Goal: Information Seeking & Learning: Find specific fact

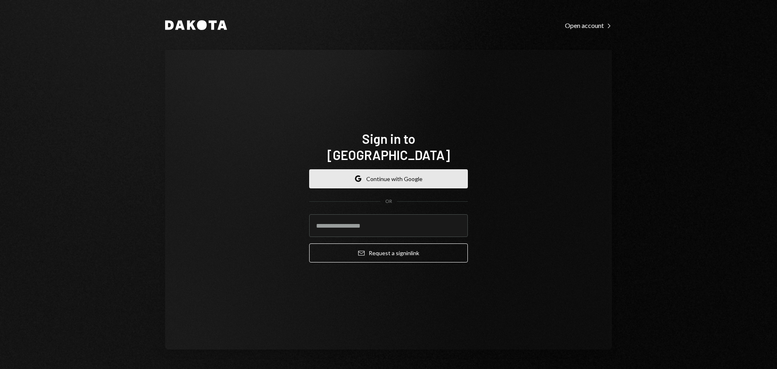
click at [343, 169] on button "Google Continue with Google" at bounding box center [388, 178] width 159 height 19
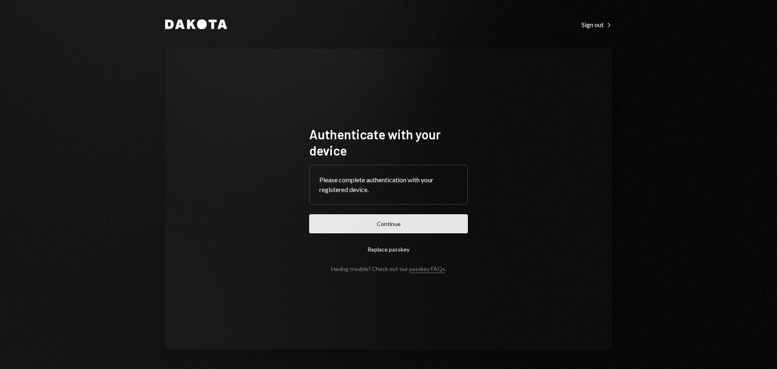
click at [401, 226] on button "Continue" at bounding box center [388, 223] width 159 height 19
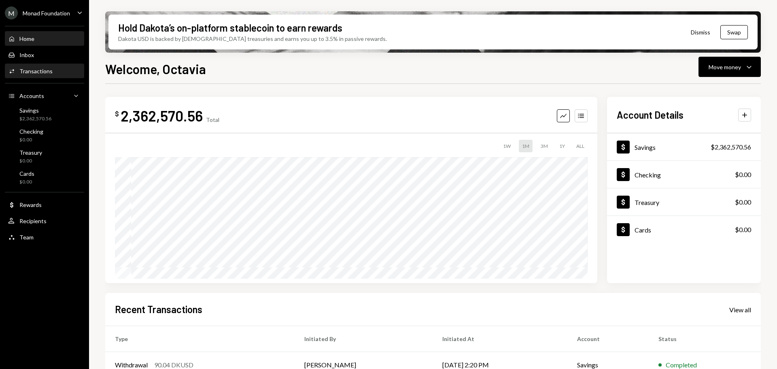
click at [35, 72] on div "Transactions" at bounding box center [35, 71] width 33 height 7
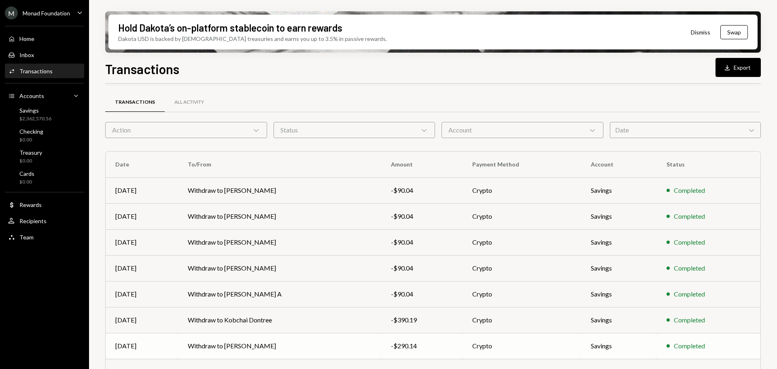
scroll to position [92, 0]
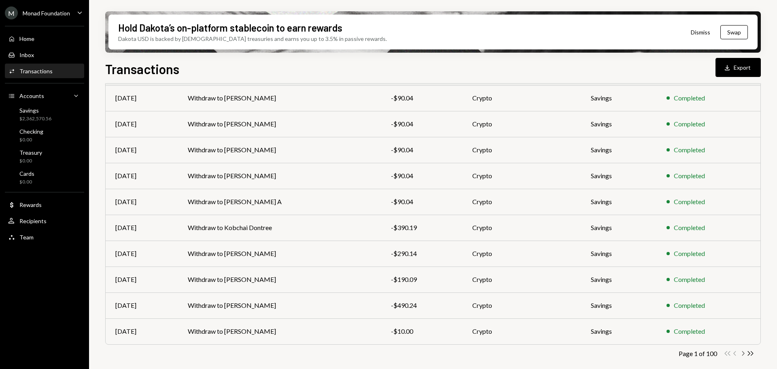
click at [743, 353] on icon "Chevron Right" at bounding box center [743, 353] width 8 height 8
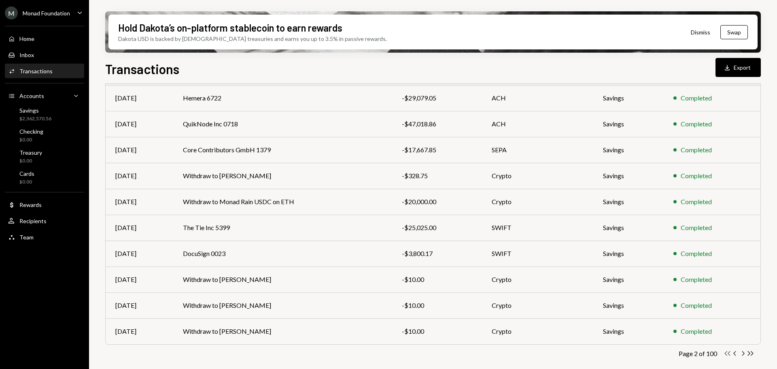
click at [729, 354] on icon "button" at bounding box center [728, 353] width 6 height 4
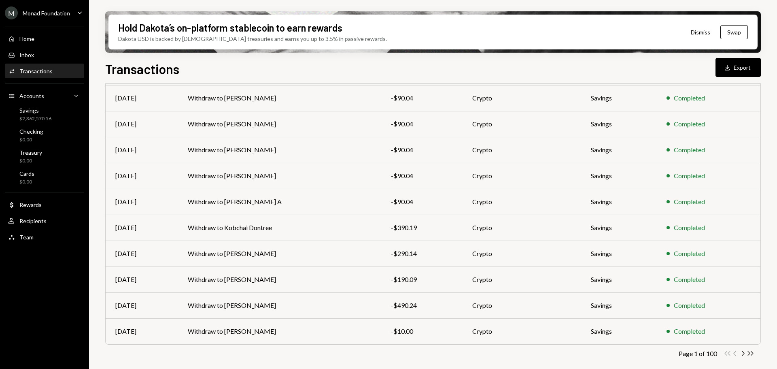
scroll to position [0, 0]
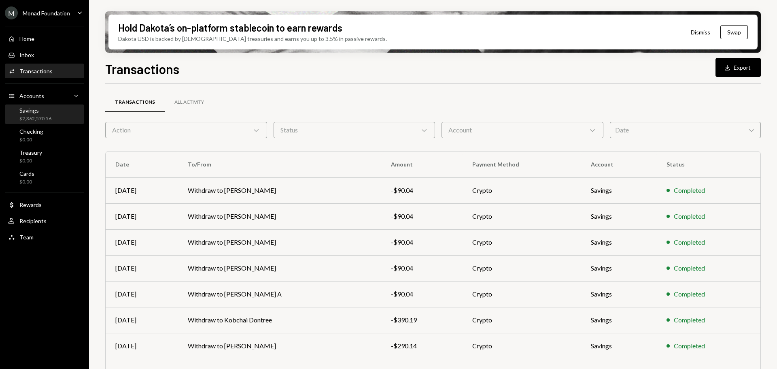
click at [38, 118] on div "$2,362,570.56" at bounding box center [35, 118] width 32 height 7
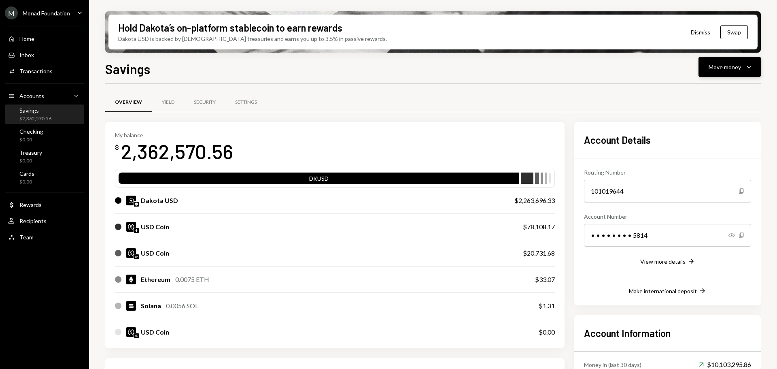
click at [733, 67] on div "Move money" at bounding box center [725, 67] width 32 height 9
click at [476, 69] on div "Savings Move money Caret Down" at bounding box center [433, 68] width 656 height 18
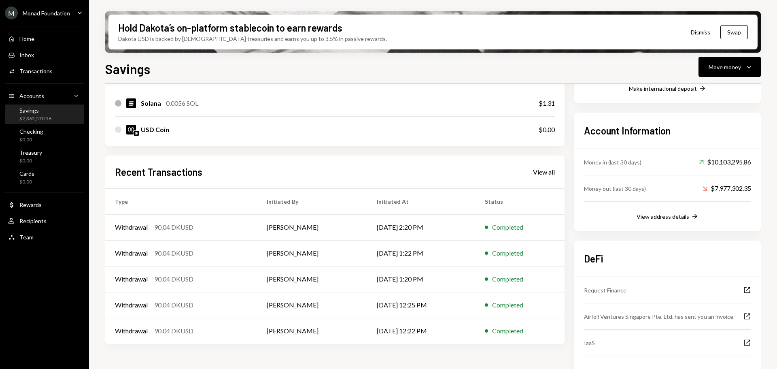
scroll to position [233, 0]
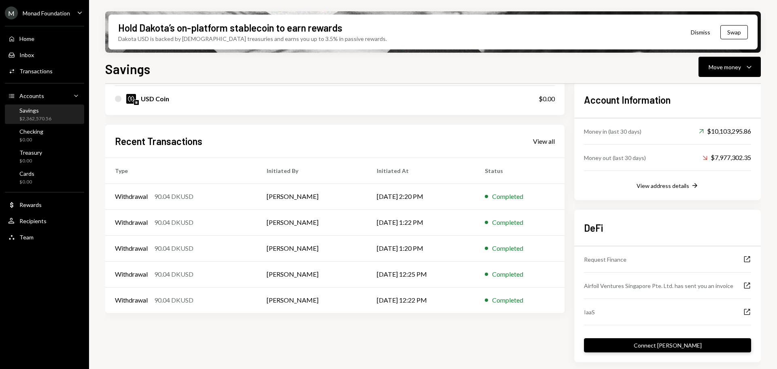
click at [658, 347] on button "Connect dApp" at bounding box center [667, 345] width 167 height 14
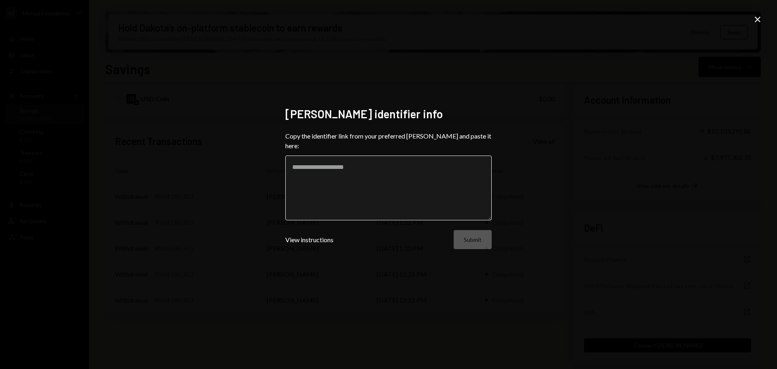
click at [333, 160] on textarea at bounding box center [388, 187] width 206 height 65
click at [754, 19] on icon "Close" at bounding box center [758, 20] width 10 height 10
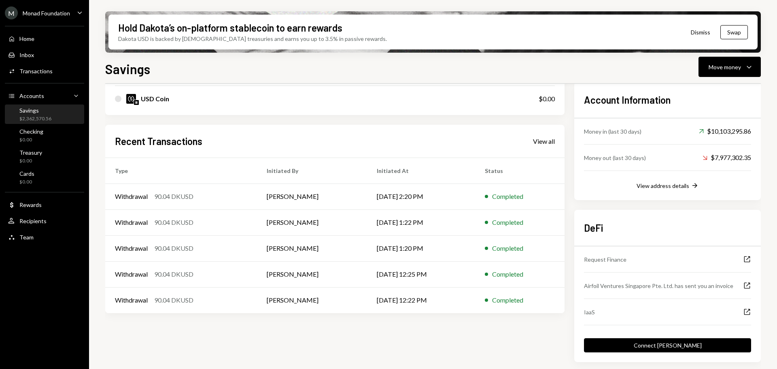
click at [615, 262] on div "Request Finance" at bounding box center [605, 259] width 43 height 9
drag, startPoint x: 600, startPoint y: 259, endPoint x: 643, endPoint y: 255, distance: 43.1
click at [602, 259] on div "Request Finance" at bounding box center [605, 259] width 43 height 9
click at [747, 257] on icon "External Link" at bounding box center [747, 259] width 8 height 8
drag, startPoint x: 622, startPoint y: 261, endPoint x: 600, endPoint y: 264, distance: 21.7
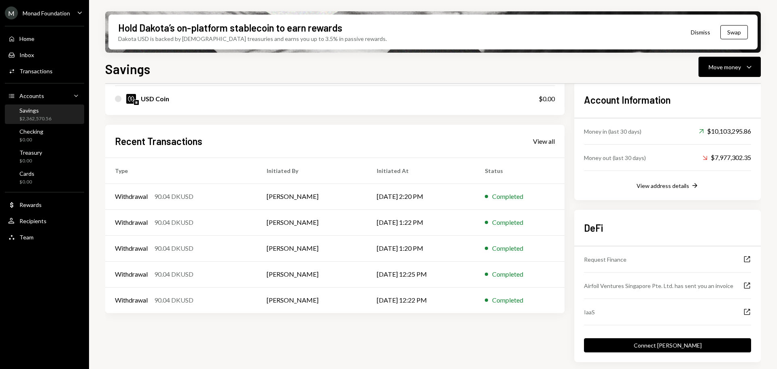
click at [600, 268] on div "Request Finance External Link" at bounding box center [667, 259] width 167 height 26
drag, startPoint x: 600, startPoint y: 258, endPoint x: 631, endPoint y: 258, distance: 31.6
click at [631, 258] on div "Request Finance External Link" at bounding box center [667, 259] width 167 height 26
click at [631, 259] on div "Request Finance External Link" at bounding box center [667, 259] width 167 height 26
click at [622, 245] on div "DeFi Request Finance External Link Airfoil Ventures Singapore Pte. Ltd. has sen…" at bounding box center [667, 285] width 167 height 133
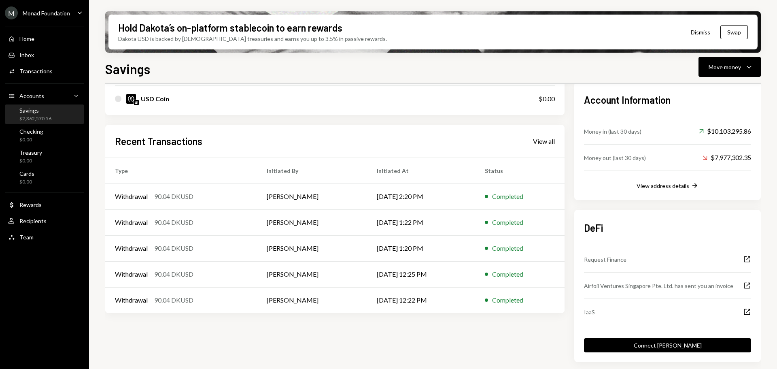
click at [610, 261] on div "Request Finance" at bounding box center [605, 259] width 43 height 9
click at [648, 345] on button "Connect dApp" at bounding box center [667, 345] width 167 height 14
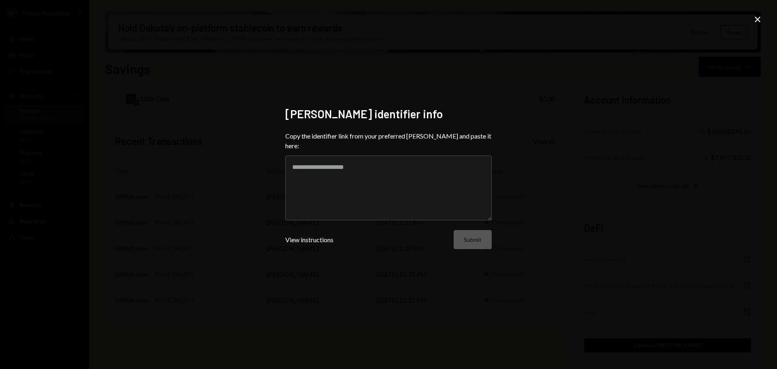
click at [757, 18] on icon "Close" at bounding box center [758, 20] width 10 height 10
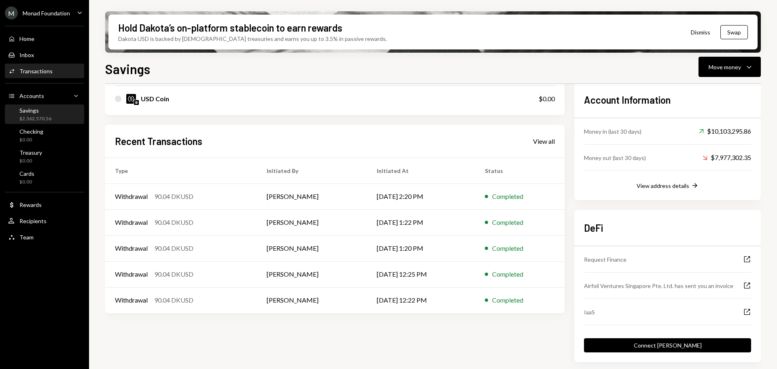
click at [38, 72] on div "Transactions" at bounding box center [35, 71] width 33 height 7
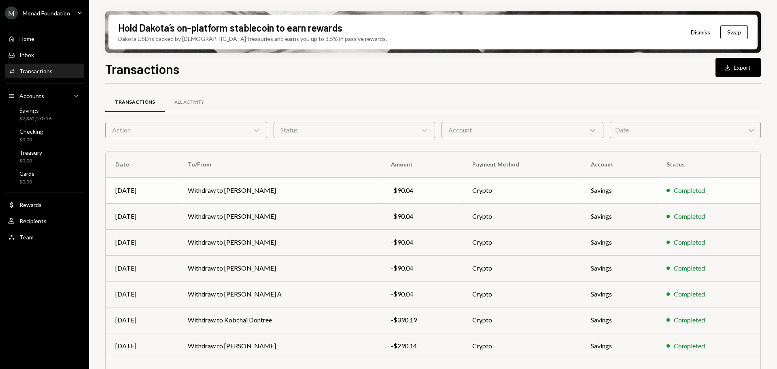
click at [252, 191] on td "Withdraw to Prakhar Sharma" at bounding box center [279, 190] width 203 height 26
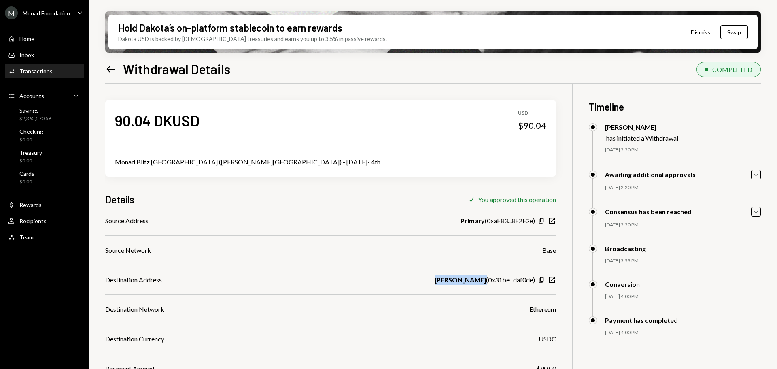
drag, startPoint x: 485, startPoint y: 281, endPoint x: 438, endPoint y: 282, distance: 47.0
click at [438, 282] on div "Destination Address Prakhar Sharma ( 0x31be...daf0de ) Copy New Window" at bounding box center [330, 280] width 451 height 10
copy b "Prakhar Sharma"
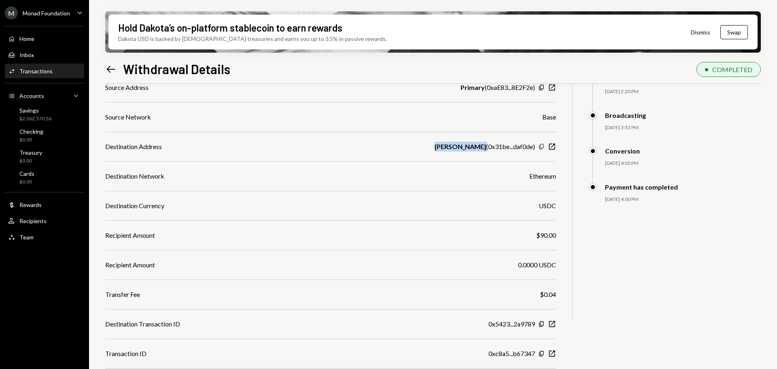
drag, startPoint x: 540, startPoint y: 146, endPoint x: 545, endPoint y: 145, distance: 4.1
click at [540, 146] on icon "button" at bounding box center [541, 146] width 4 height 5
click at [39, 68] on div "Transactions" at bounding box center [35, 71] width 33 height 7
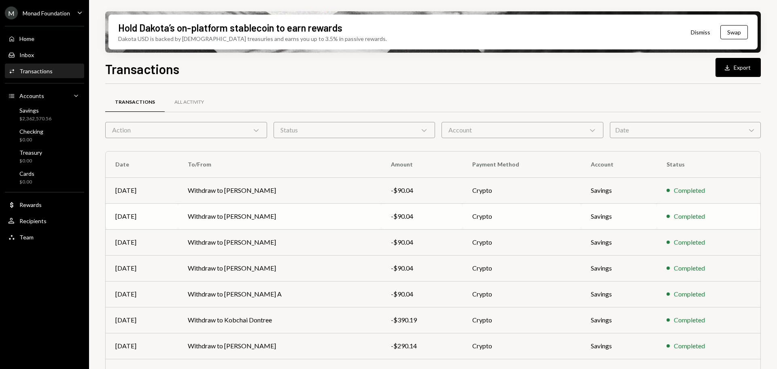
click at [232, 215] on td "Withdraw to Gaurav Mandal" at bounding box center [279, 216] width 203 height 26
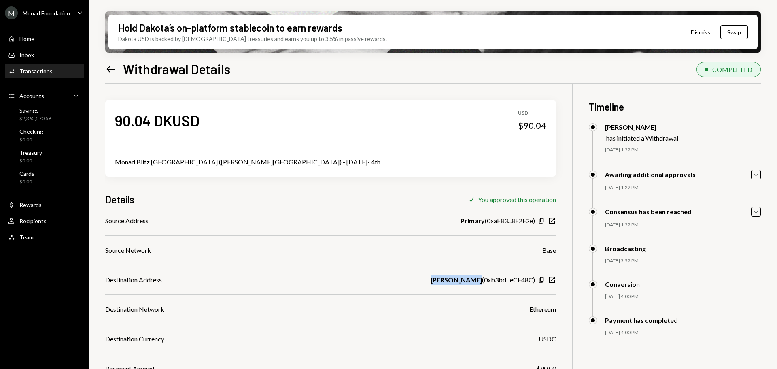
drag, startPoint x: 480, startPoint y: 278, endPoint x: 425, endPoint y: 280, distance: 55.1
click at [425, 280] on div "Destination Address Gaurav Mandal ( 0xb3bd...eCF48C ) Copy New Window" at bounding box center [330, 280] width 451 height 10
copy b "Gaurav Mandal"
click at [541, 281] on icon "button" at bounding box center [541, 279] width 4 height 5
click at [46, 70] on div "Transactions" at bounding box center [35, 71] width 33 height 7
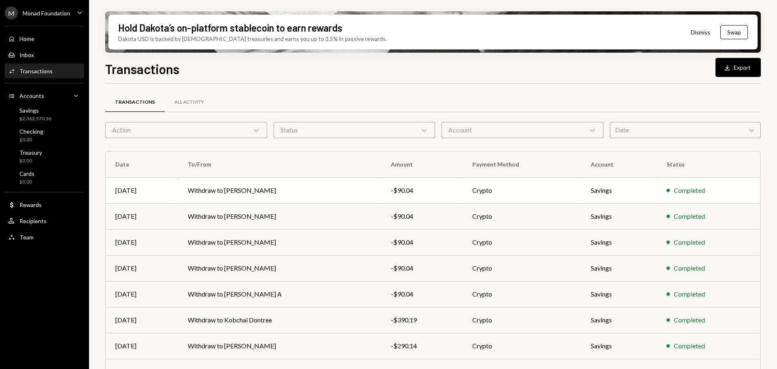
click at [261, 192] on td "Withdraw to [PERSON_NAME]" at bounding box center [279, 190] width 203 height 26
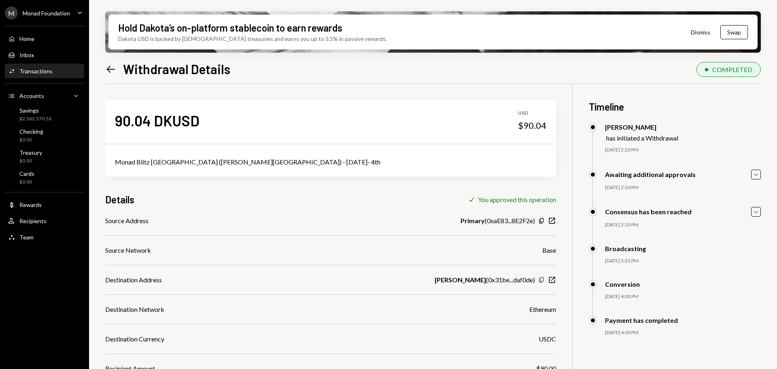
click at [541, 281] on icon "button" at bounding box center [541, 279] width 4 height 5
click at [51, 72] on div "Transactions" at bounding box center [35, 71] width 33 height 7
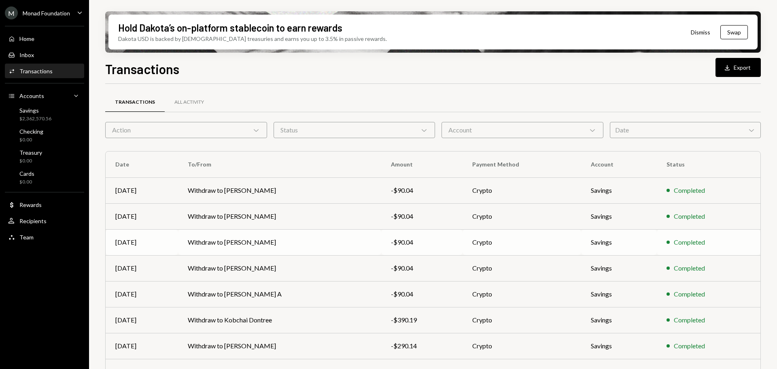
click at [219, 246] on td "Withdraw to Harsh Kochar" at bounding box center [279, 242] width 203 height 26
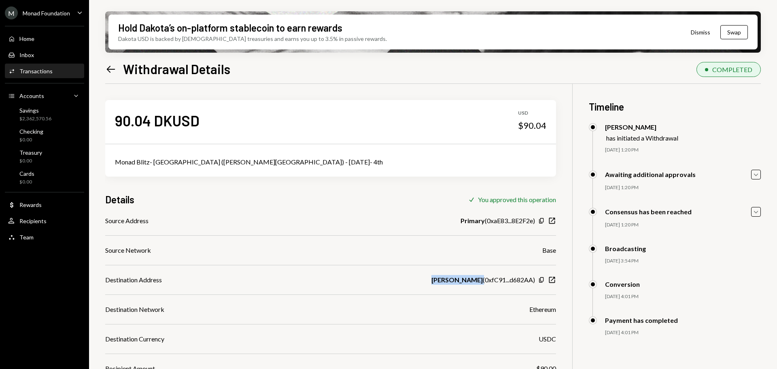
drag, startPoint x: 481, startPoint y: 279, endPoint x: 429, endPoint y: 279, distance: 52.6
click at [429, 279] on div "Destination Address Harsh Kochar ( 0xfC91...d682AA ) Copy New Window" at bounding box center [330, 280] width 451 height 10
copy b "Harsh Kochar"
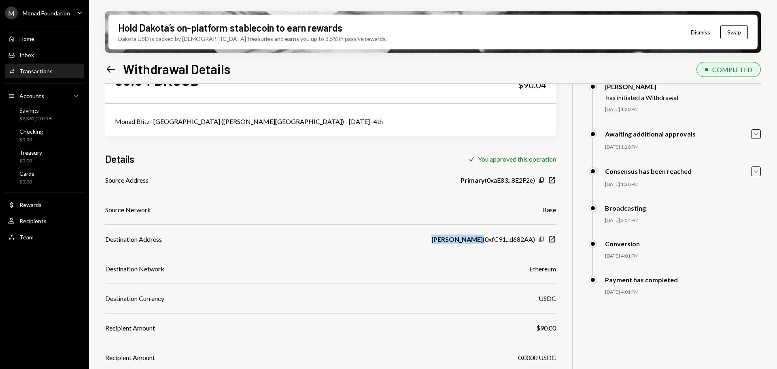
click at [540, 239] on icon "button" at bounding box center [541, 238] width 4 height 5
click at [55, 71] on div "Activities Transactions" at bounding box center [44, 71] width 73 height 7
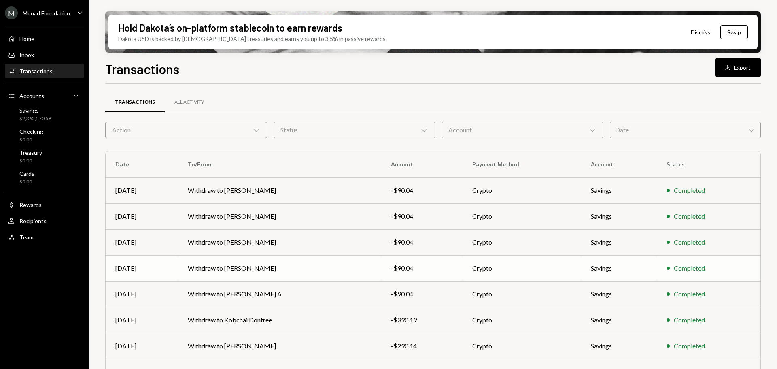
click at [234, 267] on td "Withdraw to Yash Vikram" at bounding box center [279, 268] width 203 height 26
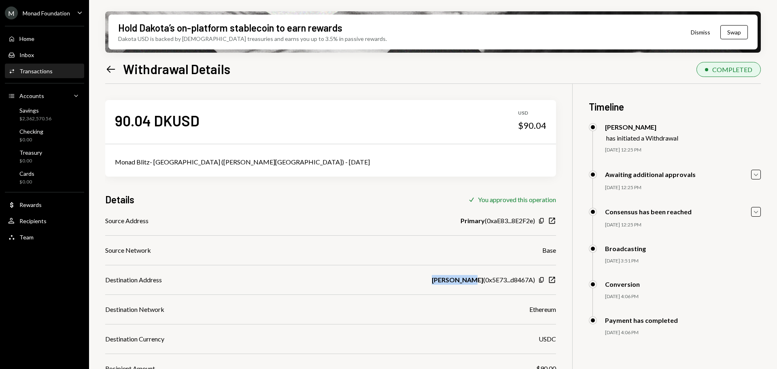
drag, startPoint x: 480, startPoint y: 280, endPoint x: 437, endPoint y: 280, distance: 42.9
click at [437, 280] on div "Destination Address Yash Vikram ( 0x5E73...d8467A ) Copy New Window" at bounding box center [330, 280] width 451 height 10
copy b "Yash Vikram"
click at [543, 280] on icon "Copy" at bounding box center [541, 280] width 6 height 6
click at [47, 69] on div "Transactions" at bounding box center [35, 71] width 33 height 7
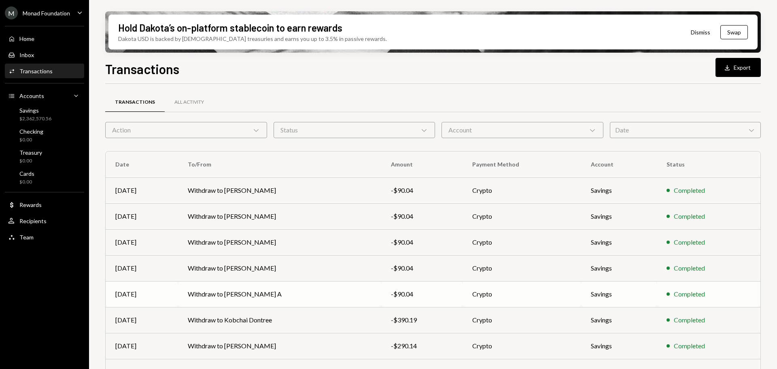
click at [226, 294] on td "Withdraw to [PERSON_NAME] A" at bounding box center [279, 294] width 203 height 26
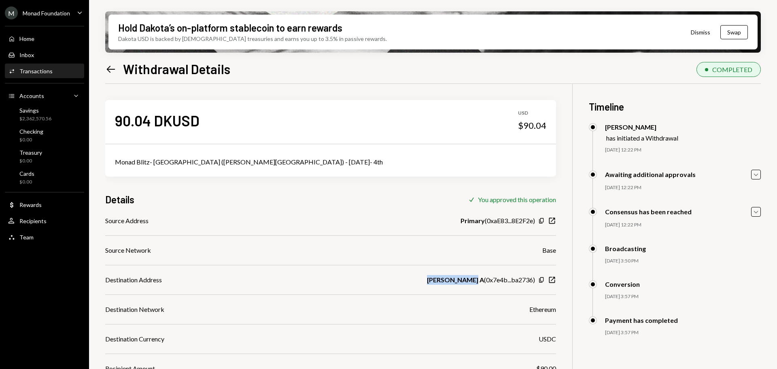
drag, startPoint x: 480, startPoint y: 279, endPoint x: 426, endPoint y: 279, distance: 54.3
click at [426, 279] on div "Destination Address Nandhakishor A ( 0x7e4b...ba2736 ) Copy New Window" at bounding box center [330, 280] width 451 height 10
copy b "Nandhakishor"
click at [541, 282] on icon "Copy" at bounding box center [541, 280] width 6 height 6
click at [35, 72] on div "Transactions" at bounding box center [35, 71] width 33 height 7
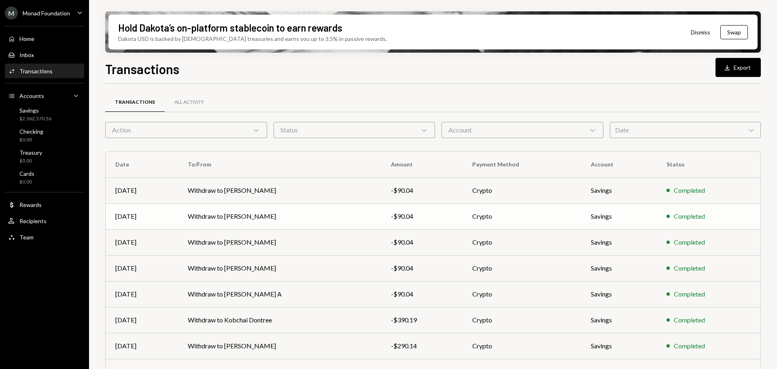
scroll to position [81, 0]
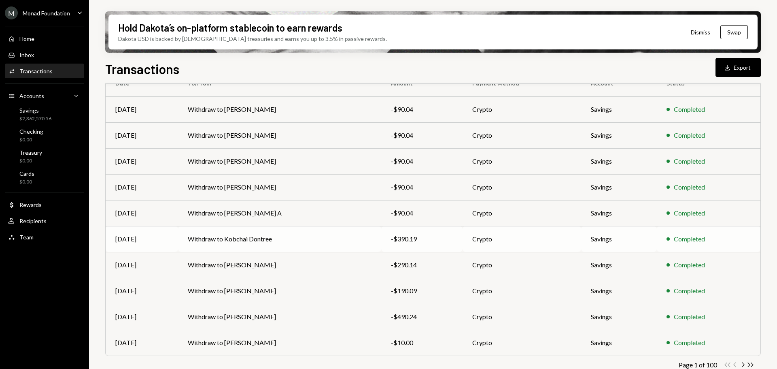
click at [243, 239] on td "Withdraw to Kobchai Dontree" at bounding box center [279, 239] width 203 height 26
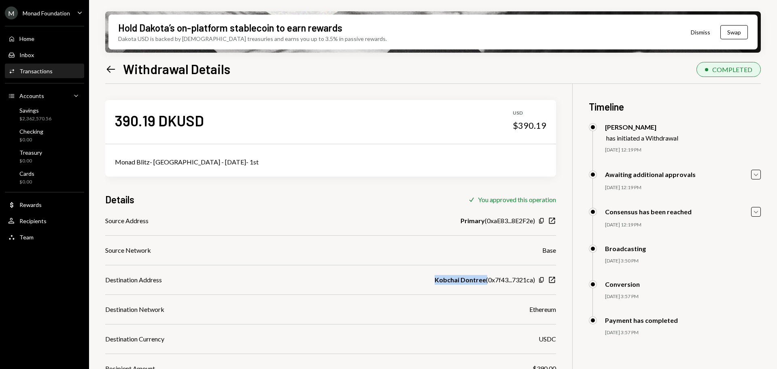
drag, startPoint x: 484, startPoint y: 279, endPoint x: 434, endPoint y: 279, distance: 50.2
click at [434, 279] on div "Destination Address Kobchai Dontree ( 0x7f43...7321ca ) Copy New Window" at bounding box center [330, 280] width 451 height 10
copy b "Kobchai Dontree"
drag, startPoint x: 540, startPoint y: 279, endPoint x: 452, endPoint y: 205, distance: 115.2
click at [540, 279] on icon "button" at bounding box center [541, 279] width 4 height 5
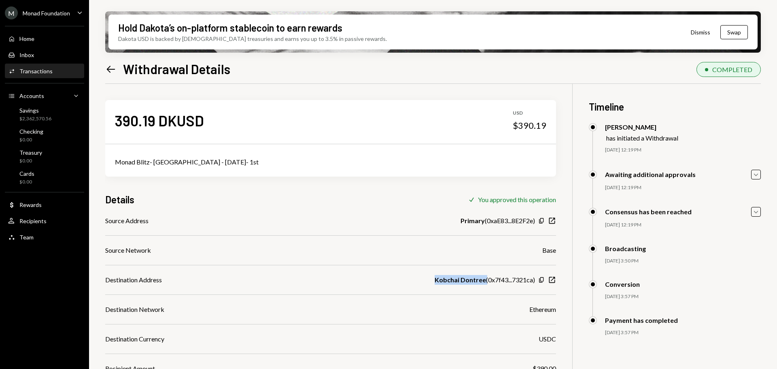
click at [36, 68] on div "Transactions" at bounding box center [35, 71] width 33 height 7
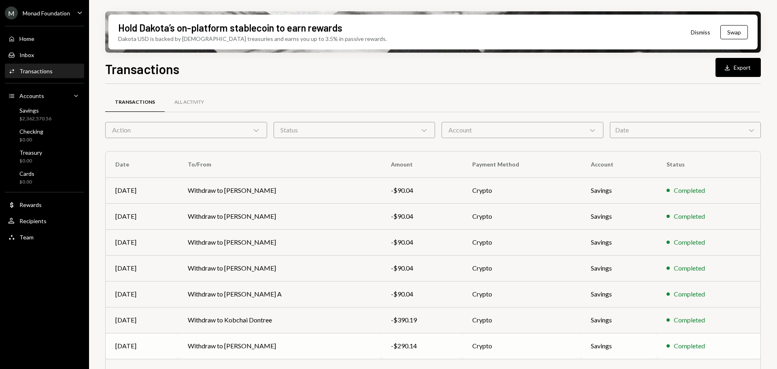
click at [234, 342] on td "Withdraw to [PERSON_NAME]" at bounding box center [279, 346] width 203 height 26
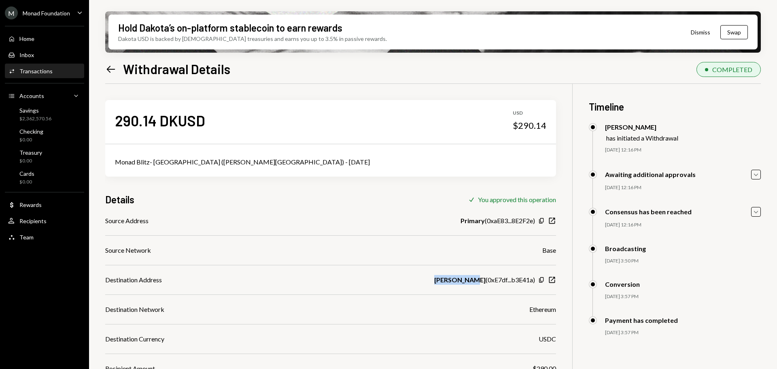
drag, startPoint x: 483, startPoint y: 282, endPoint x: 443, endPoint y: 280, distance: 39.7
click at [443, 280] on div "Destination Address Aazim Anish ( 0xE7df...b3E41a ) Copy New Window" at bounding box center [330, 280] width 451 height 10
copy b "Aazim Anish"
drag, startPoint x: 541, startPoint y: 281, endPoint x: 528, endPoint y: 274, distance: 14.9
click at [541, 281] on icon "button" at bounding box center [541, 279] width 4 height 5
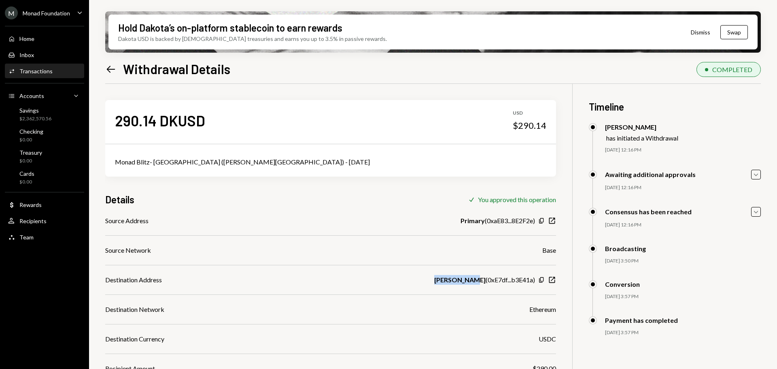
click at [39, 74] on div "Transactions" at bounding box center [35, 71] width 33 height 7
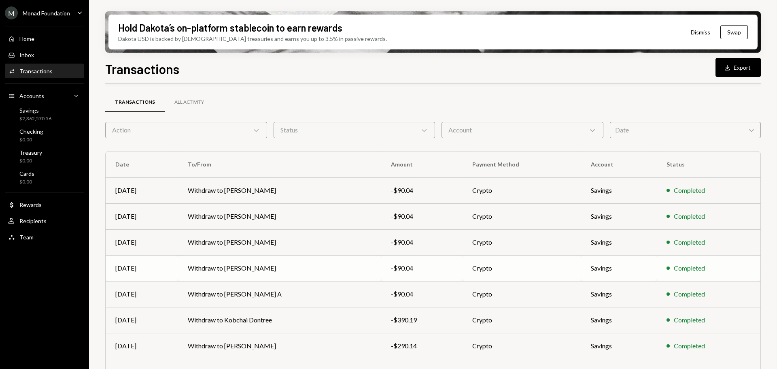
scroll to position [81, 0]
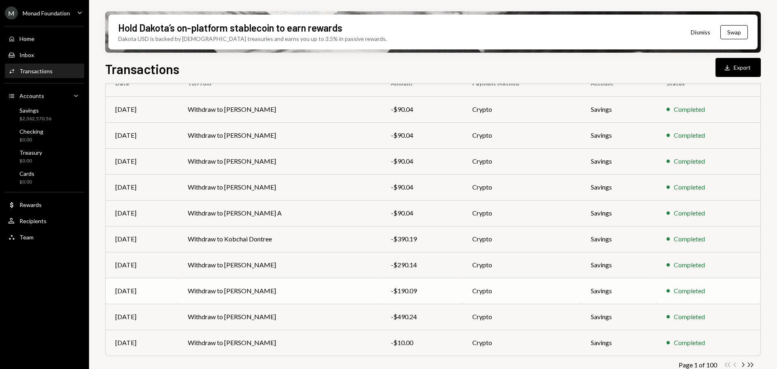
click at [229, 291] on td "Withdraw to [PERSON_NAME]" at bounding box center [279, 291] width 203 height 26
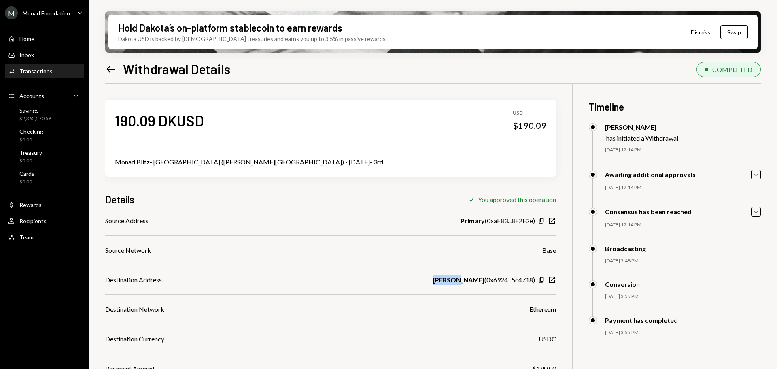
drag, startPoint x: 482, startPoint y: 279, endPoint x: 456, endPoint y: 279, distance: 25.9
click at [456, 279] on div "Destination Address [PERSON_NAME] ( 0x6924...5c4718 ) Copy New Window" at bounding box center [330, 280] width 451 height 10
copy b "[PERSON_NAME]"
drag, startPoint x: 542, startPoint y: 280, endPoint x: 526, endPoint y: 268, distance: 19.7
click at [542, 280] on icon "Copy" at bounding box center [541, 280] width 6 height 6
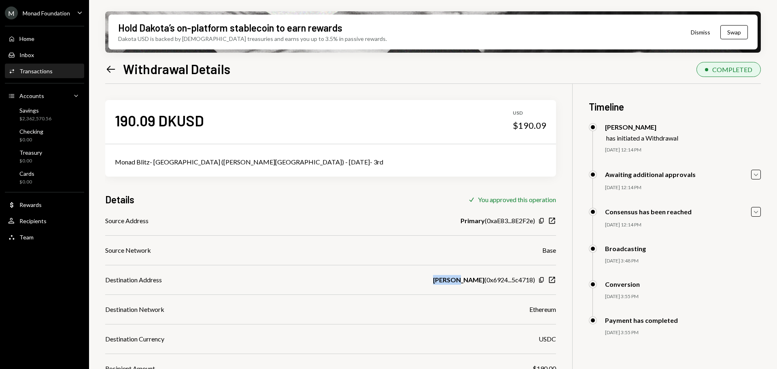
click at [47, 69] on div "Transactions" at bounding box center [35, 71] width 33 height 7
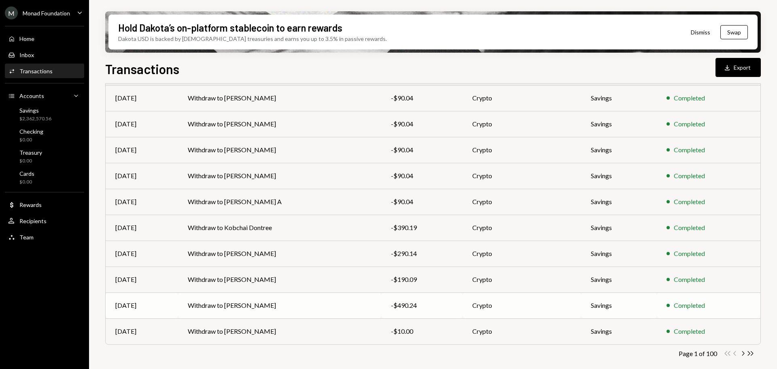
scroll to position [52, 0]
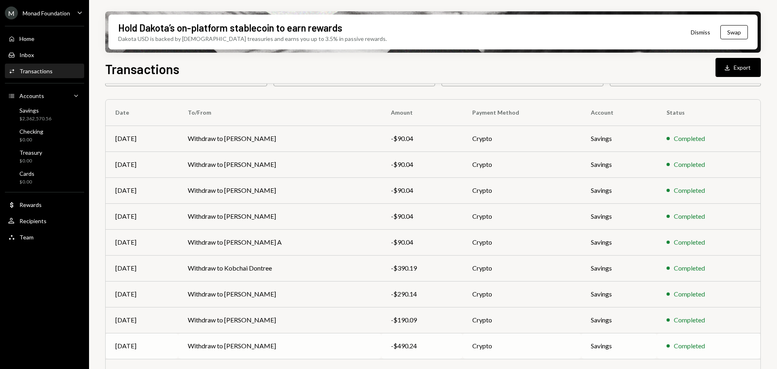
click at [247, 307] on td "Withdraw to Kshitij" at bounding box center [279, 320] width 203 height 26
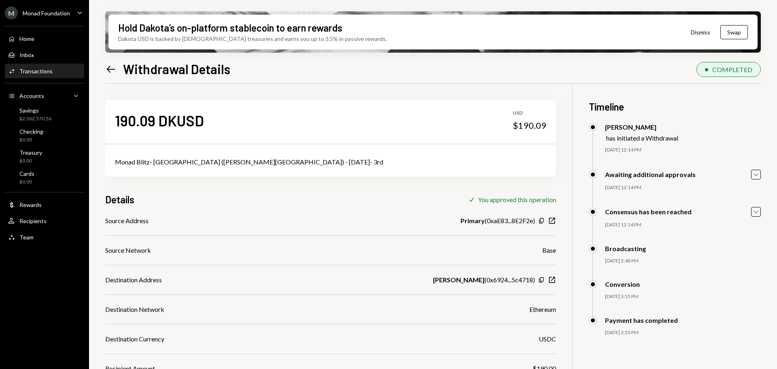
click at [38, 72] on div "Transactions" at bounding box center [35, 71] width 33 height 7
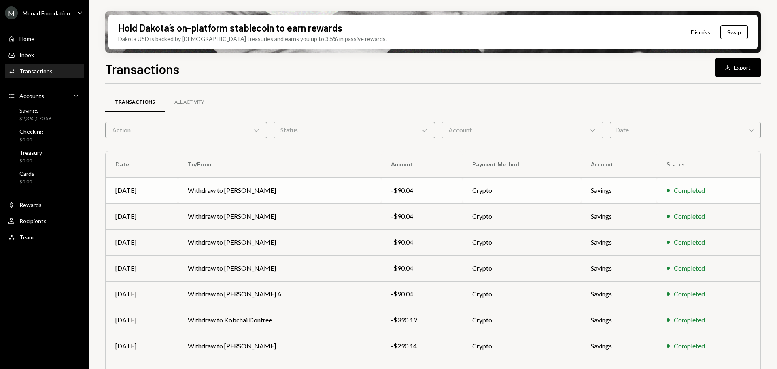
scroll to position [81, 0]
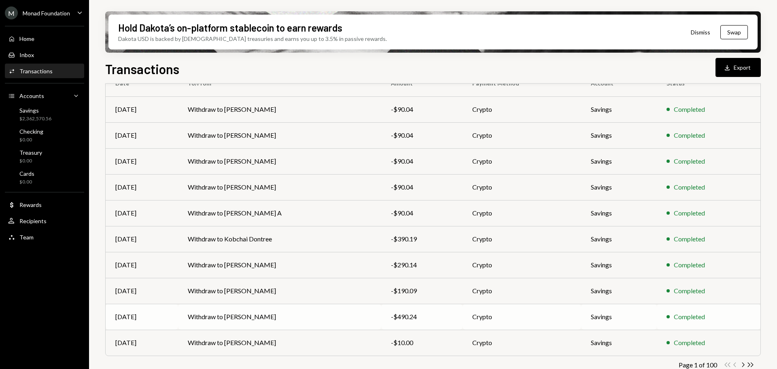
click at [239, 312] on td "Withdraw to Kishore Murugesan" at bounding box center [279, 317] width 203 height 26
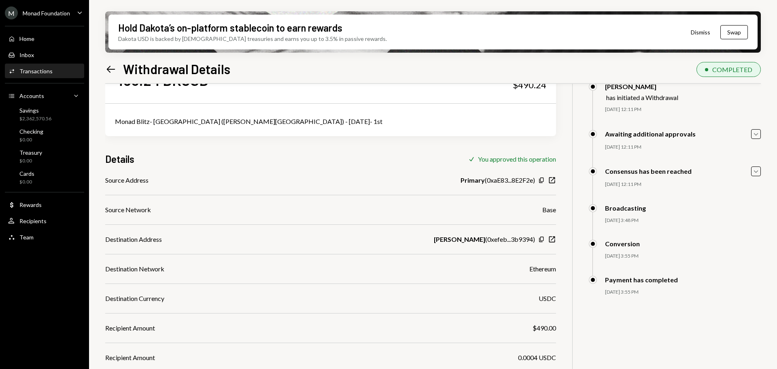
scroll to position [81, 0]
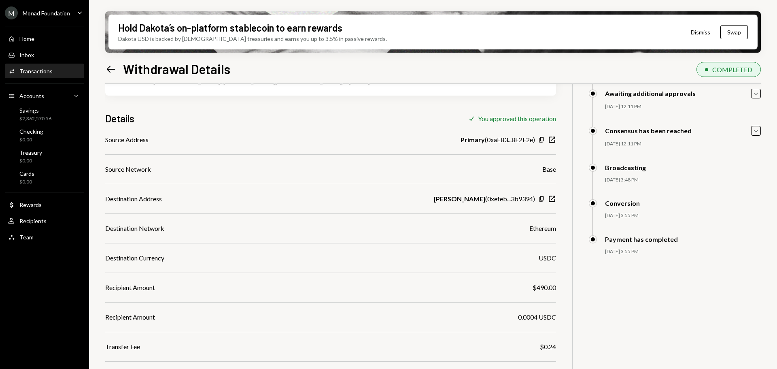
drag, startPoint x: 484, startPoint y: 199, endPoint x: 417, endPoint y: 198, distance: 66.8
click at [427, 200] on div "Destination Address Kishore Murugesan ( 0xefeb...3b9394 ) Copy New Window" at bounding box center [330, 199] width 451 height 10
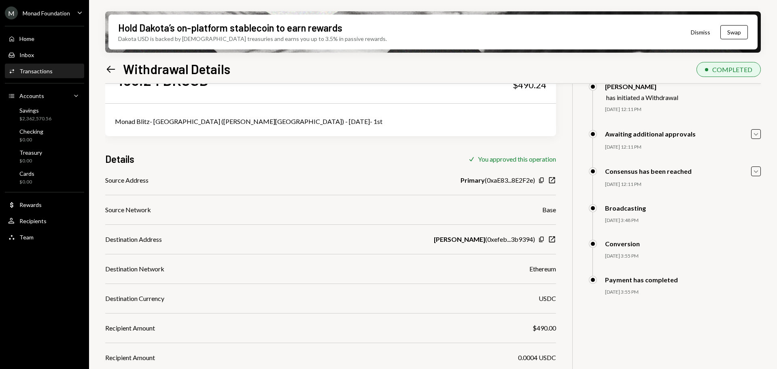
copy b "Kishore Murugesan"
drag, startPoint x: 542, startPoint y: 239, endPoint x: 528, endPoint y: 226, distance: 19.8
click at [542, 239] on icon "Copy" at bounding box center [541, 239] width 6 height 6
click at [29, 72] on div "Transactions" at bounding box center [35, 71] width 33 height 7
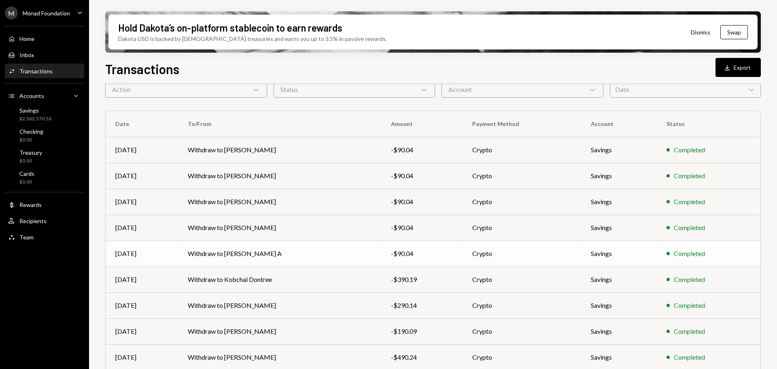
scroll to position [92, 0]
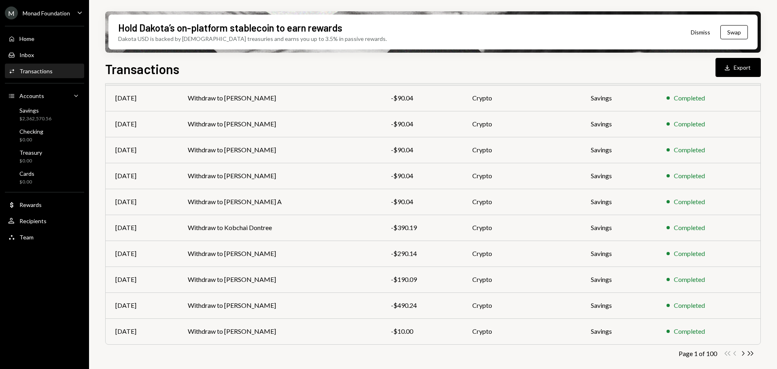
click at [72, 7] on div "M Monad Foundation Caret Down" at bounding box center [44, 12] width 89 height 13
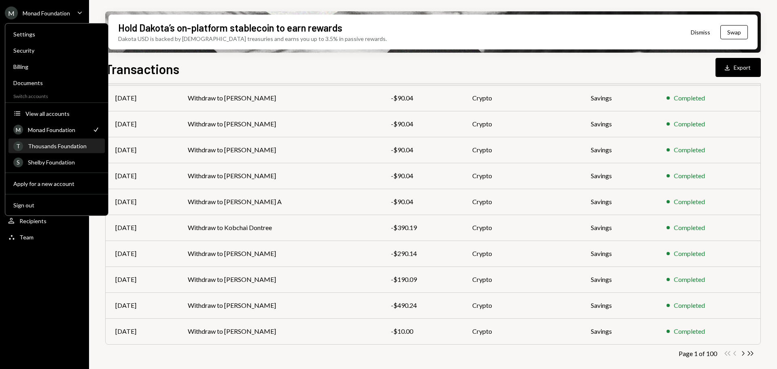
click at [65, 143] on div "Thousands Foundation" at bounding box center [64, 146] width 72 height 7
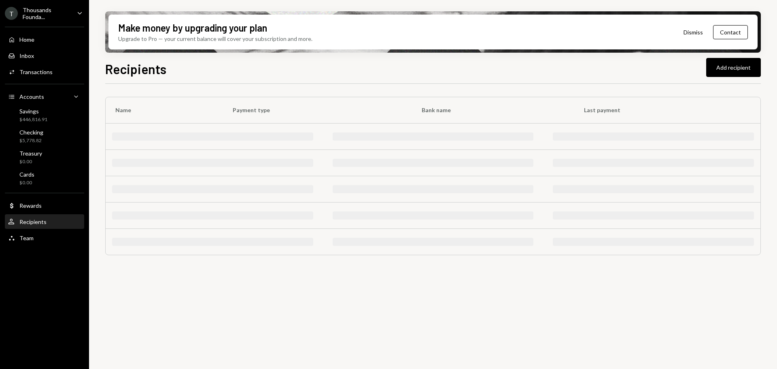
click at [232, 74] on div "Recipients Add recipient" at bounding box center [433, 68] width 656 height 18
